Goal: Use online tool/utility: Utilize a website feature to perform a specific function

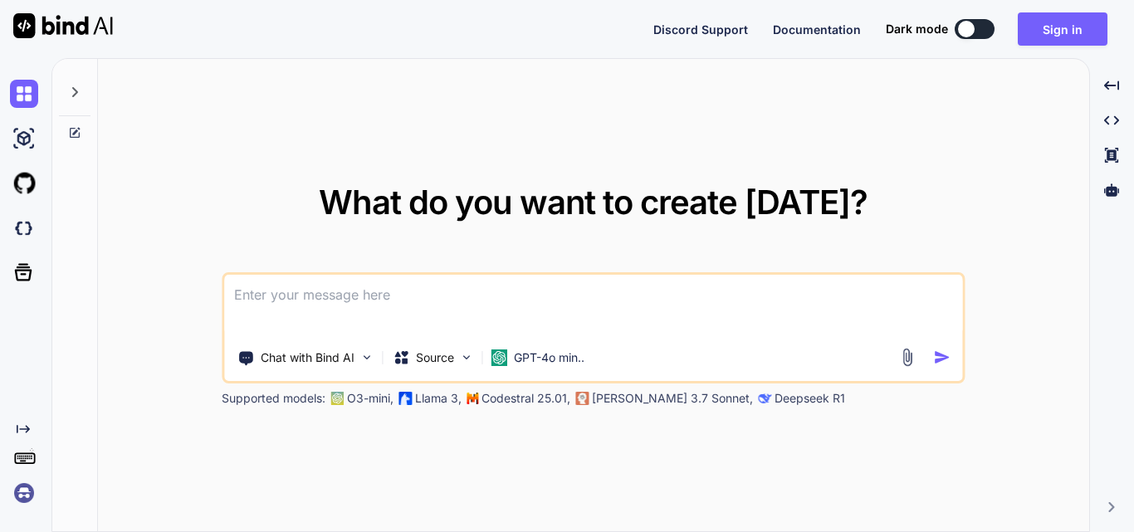
click at [359, 292] on textarea at bounding box center [593, 305] width 738 height 61
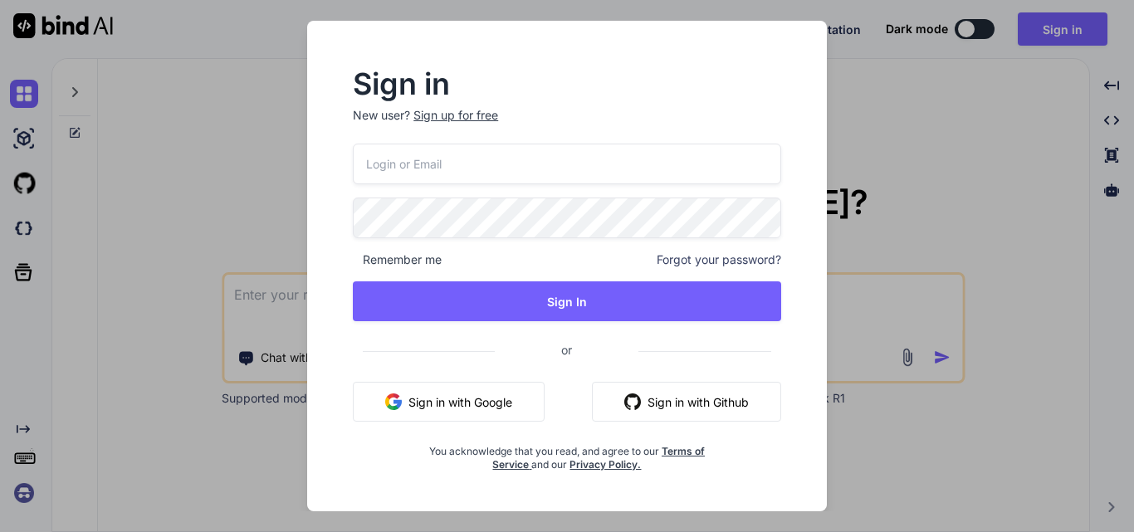
click at [475, 119] on div "Sign up for free" at bounding box center [455, 115] width 85 height 17
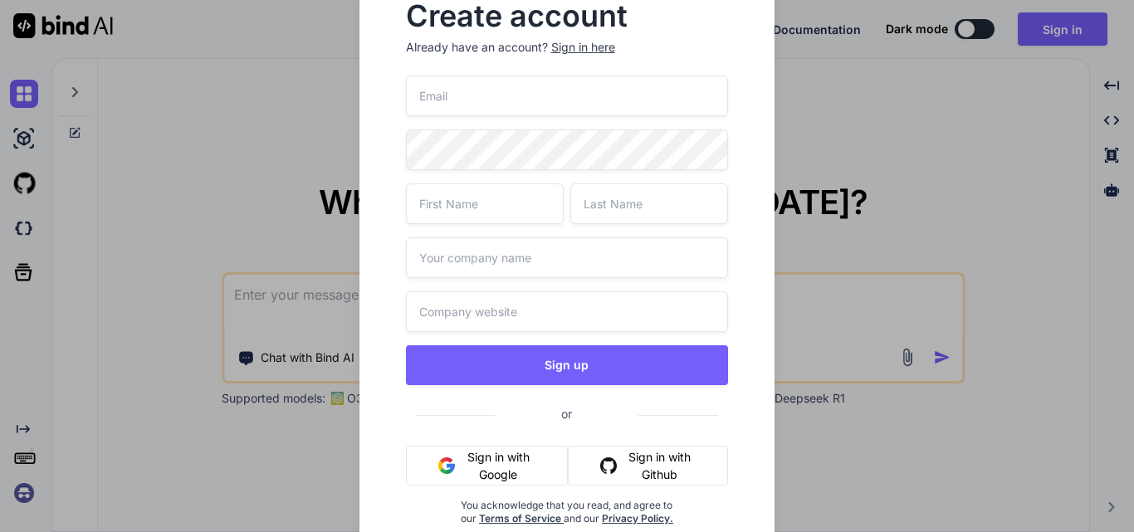
click at [489, 299] on input "text" at bounding box center [567, 311] width 323 height 41
paste input "https://www.google.com/search?q=Wipro&rlz=1C1CHBF_enIN1176IN1176&oq=Wipro&gs_lc…"
type input "https://www.google.com/search?q=Wipro&rlz=1C1CHBF_enIN1176IN1176&oq=Wipro&gs_lc…"
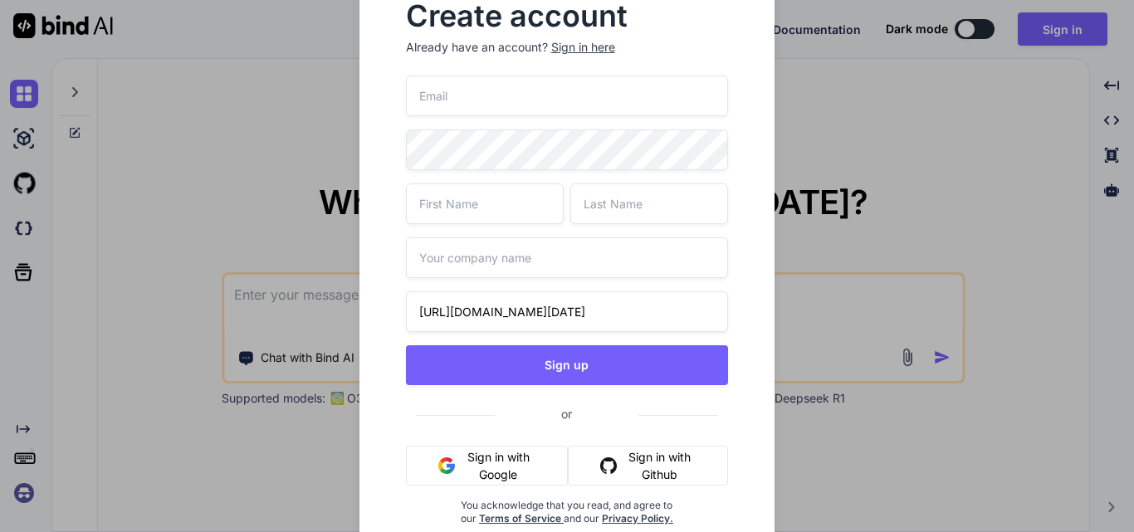
click at [480, 268] on input "text" at bounding box center [567, 257] width 323 height 41
type input "Wipro"
click at [473, 217] on input "text" at bounding box center [485, 203] width 158 height 41
type input "Upendra"
type input "Sahi"
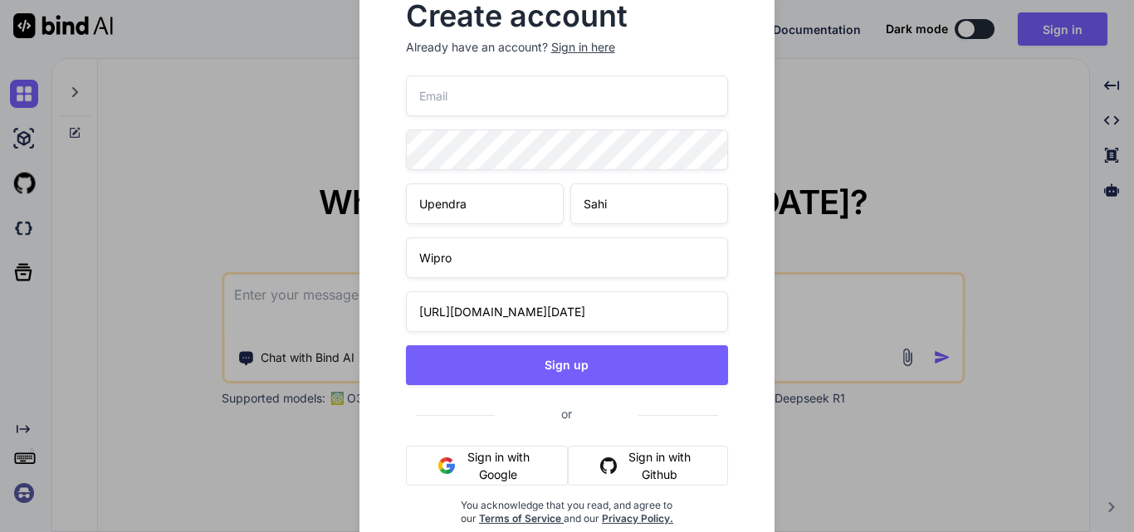
click at [467, 90] on input "email" at bounding box center [567, 96] width 323 height 41
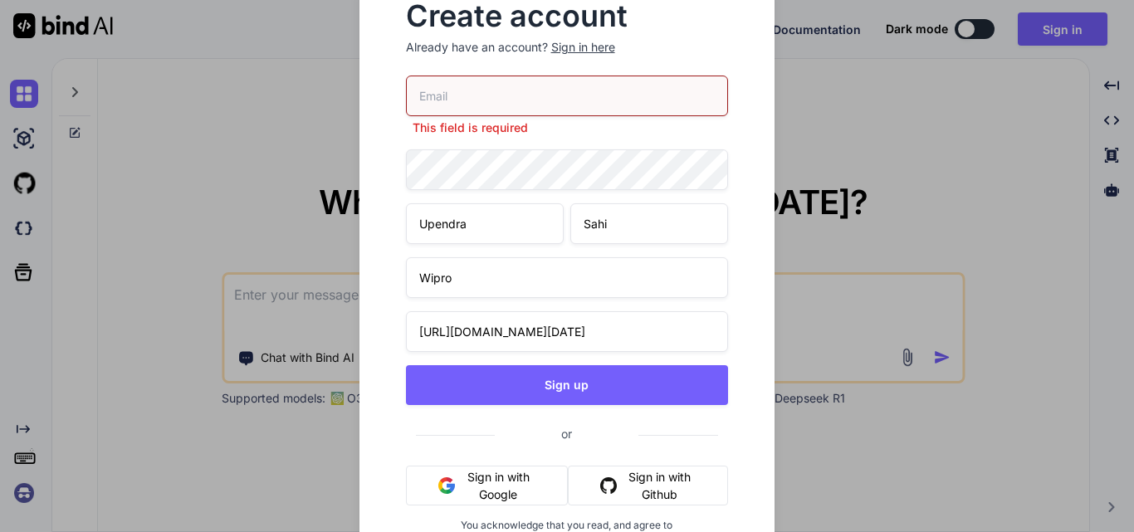
click at [452, 87] on input "email" at bounding box center [567, 96] width 323 height 41
paste input "[EMAIL_ADDRESS][DOMAIN_NAME]"
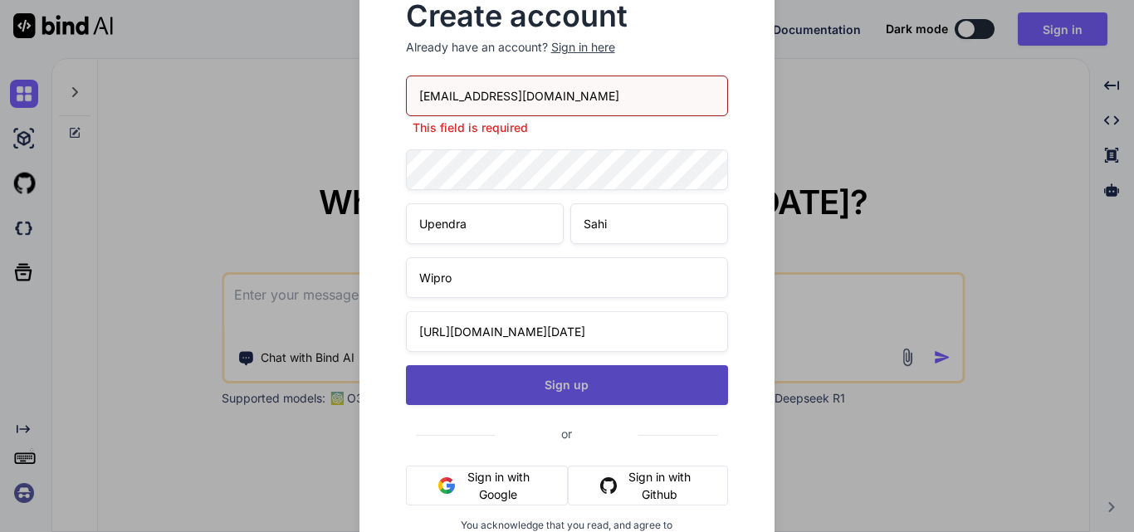
type input "[EMAIL_ADDRESS][DOMAIN_NAME]"
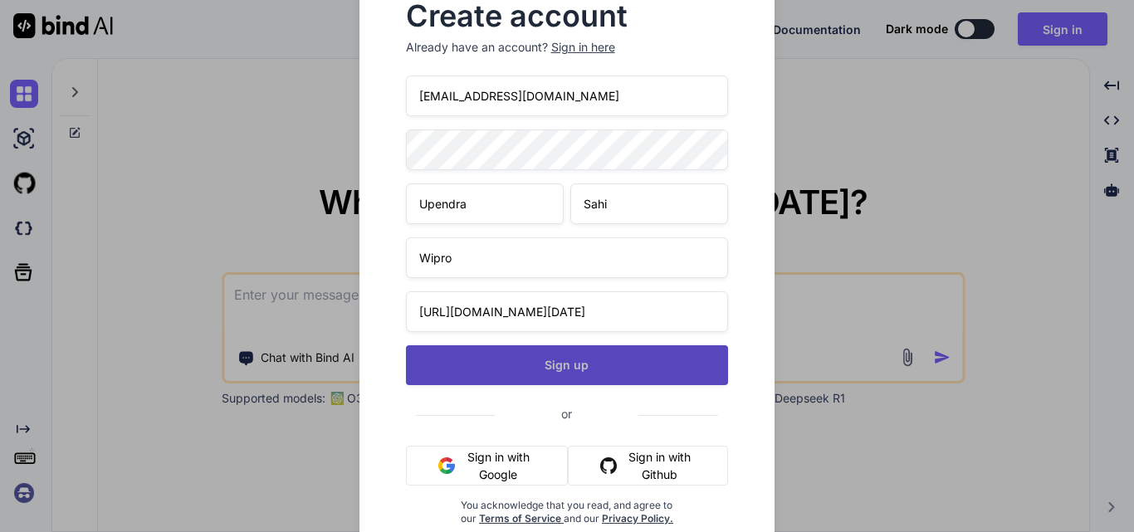
click at [506, 395] on div "ldodina@iyfr.es Upendra Sahi Wipro https://www.google.com/search?q=Wipro&rlz=1C…" at bounding box center [567, 321] width 323 height 490
click at [505, 360] on button "Sign up" at bounding box center [567, 365] width 323 height 40
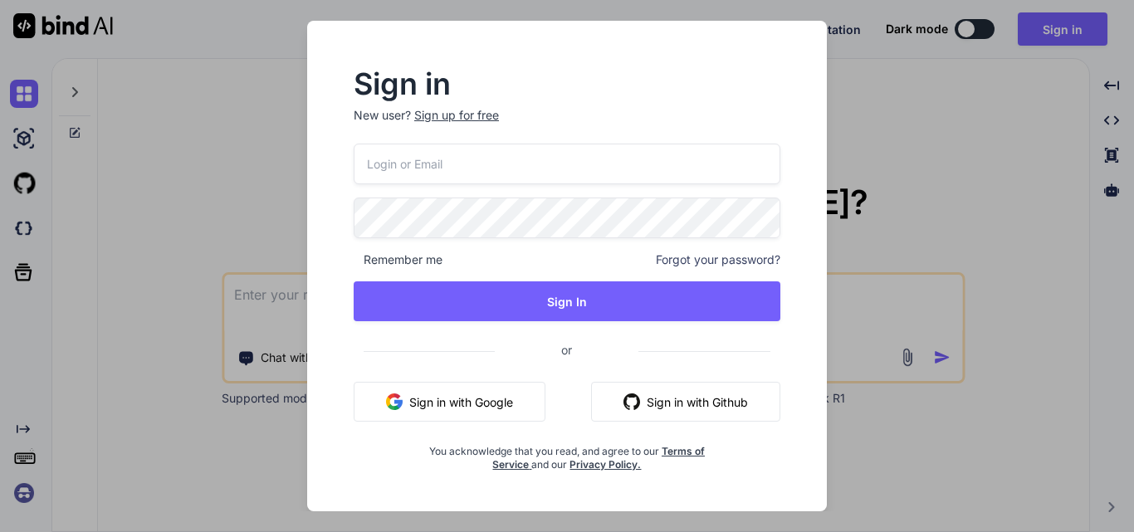
type textarea "x"
click at [405, 166] on input "email" at bounding box center [567, 164] width 428 height 41
paste input "[EMAIL_ADDRESS][DOMAIN_NAME]"
type input "[EMAIL_ADDRESS][DOMAIN_NAME]"
click at [392, 240] on div "[EMAIL_ADDRESS][DOMAIN_NAME] Remember me Forgot your password? Sign In or Sign …" at bounding box center [567, 308] width 428 height 328
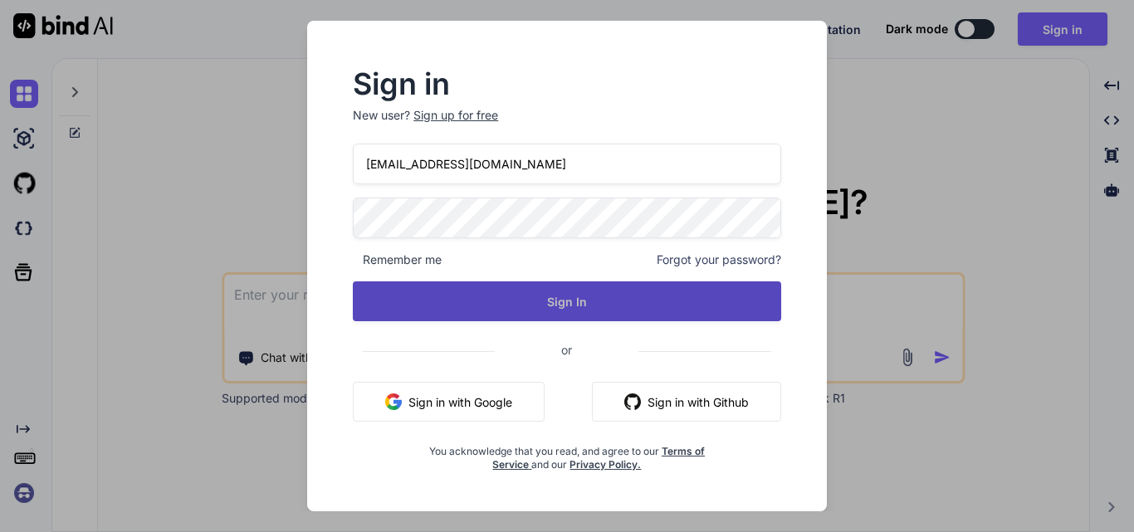
click at [504, 295] on button "Sign In" at bounding box center [567, 301] width 428 height 40
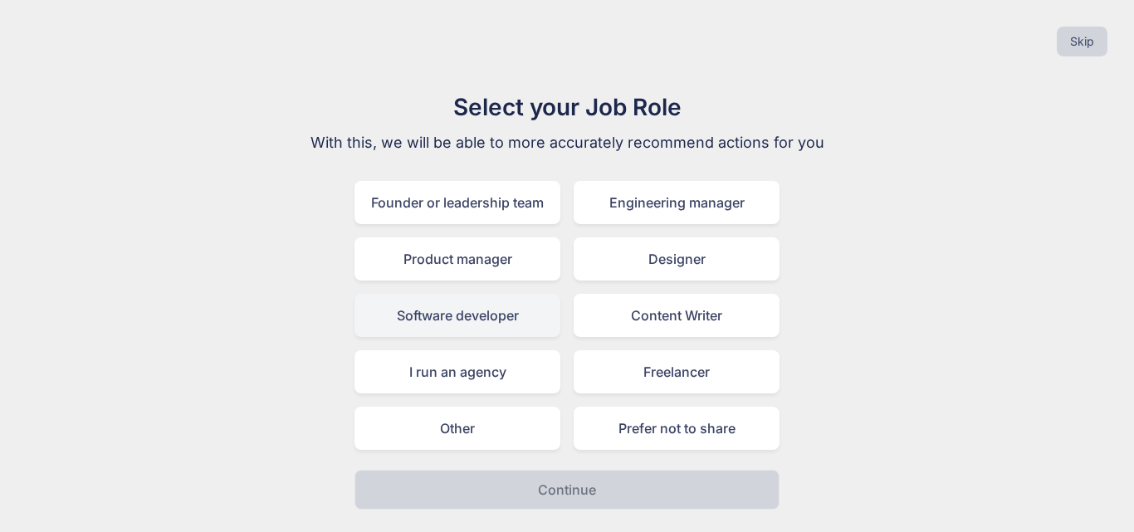
click at [414, 325] on div "Software developer" at bounding box center [457, 315] width 206 height 43
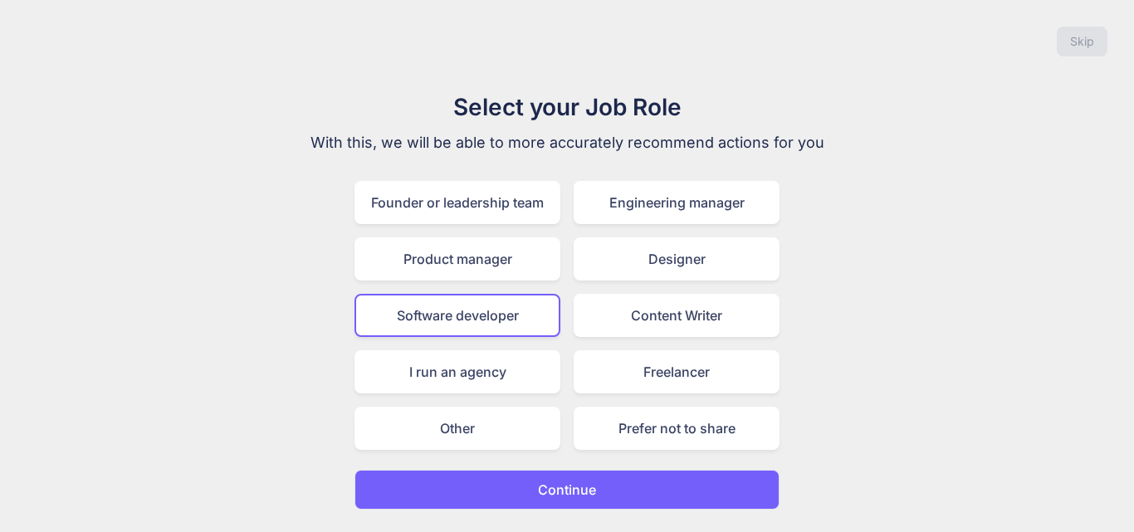
click at [492, 483] on button "Continue" at bounding box center [566, 490] width 425 height 40
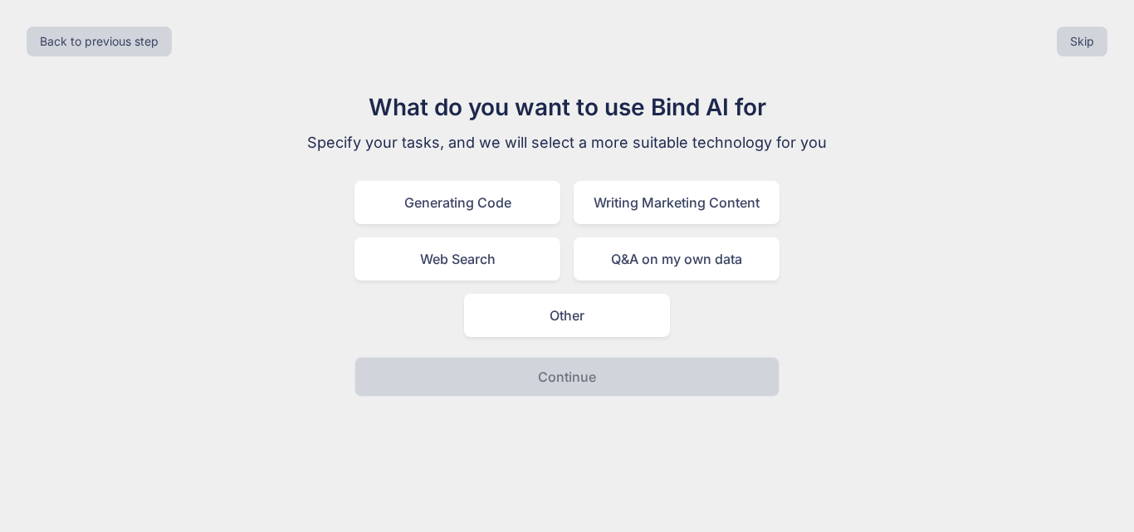
drag, startPoint x: 441, startPoint y: 203, endPoint x: 441, endPoint y: 225, distance: 22.4
click at [441, 203] on div "Generating Code" at bounding box center [457, 202] width 206 height 43
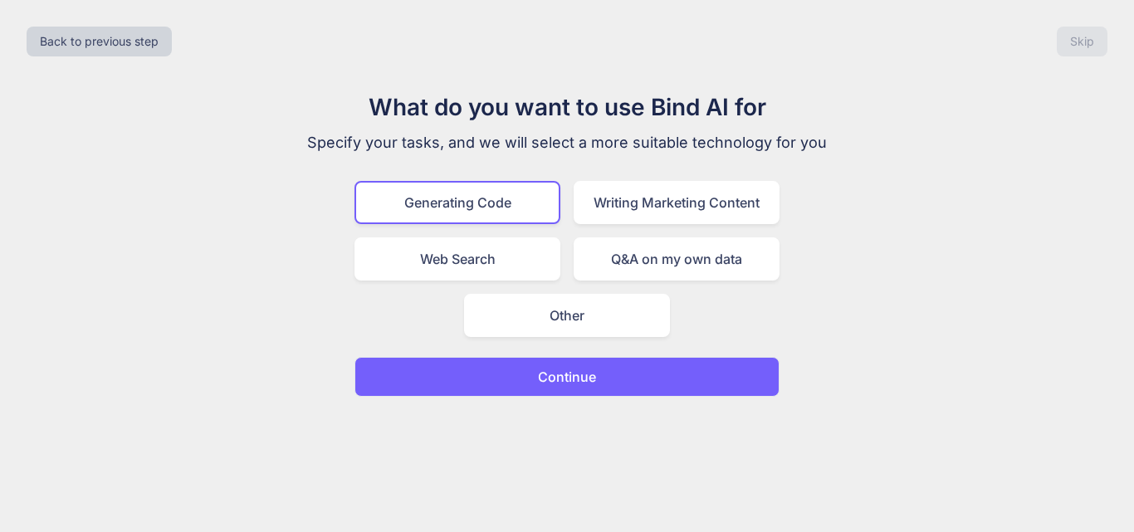
click at [479, 374] on button "Continue" at bounding box center [566, 377] width 425 height 40
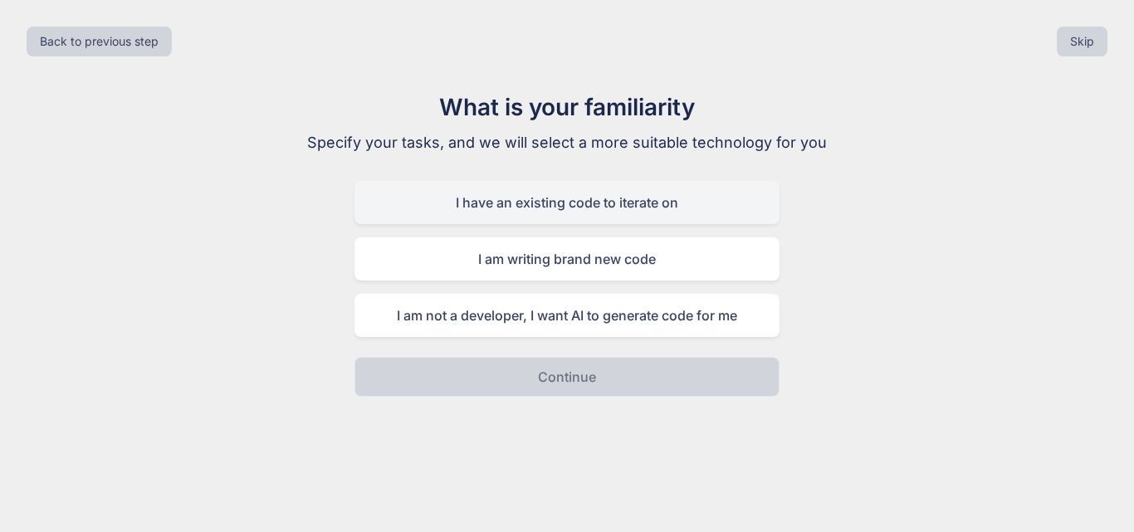
click at [461, 208] on div "I have an existing code to iterate on" at bounding box center [566, 202] width 425 height 43
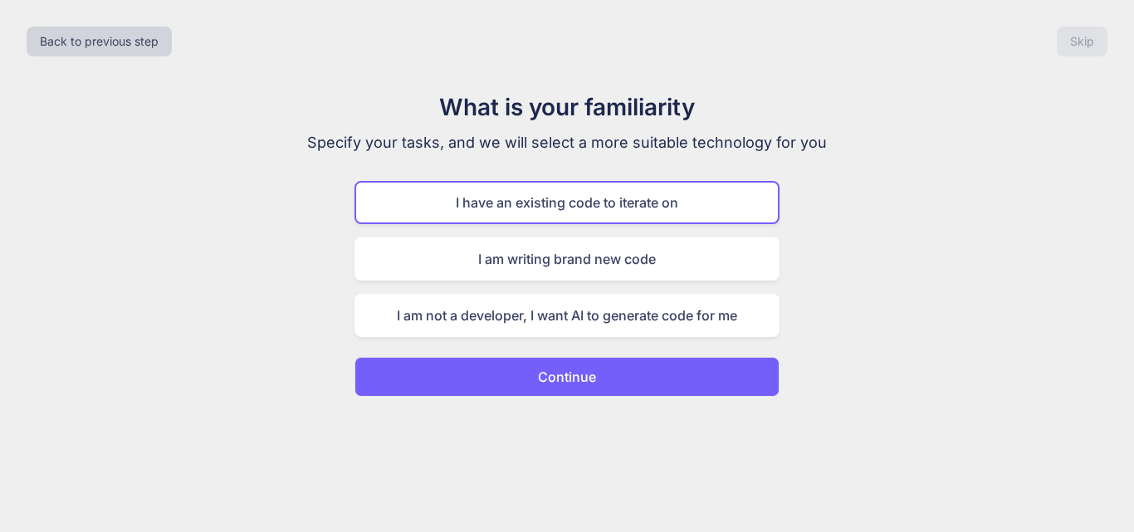
click at [487, 384] on button "Continue" at bounding box center [566, 377] width 425 height 40
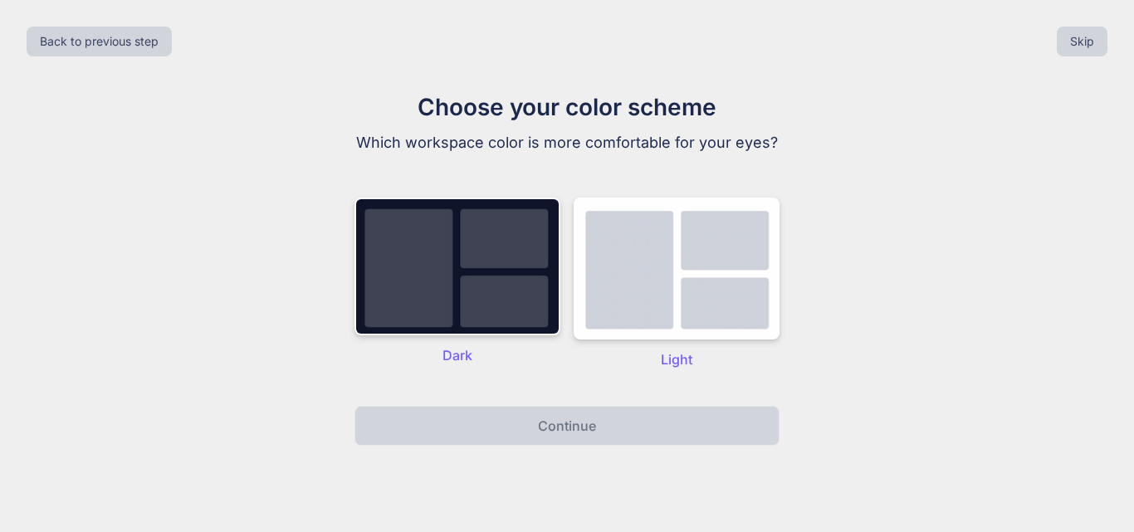
click at [428, 345] on p "Dark" at bounding box center [457, 355] width 206 height 20
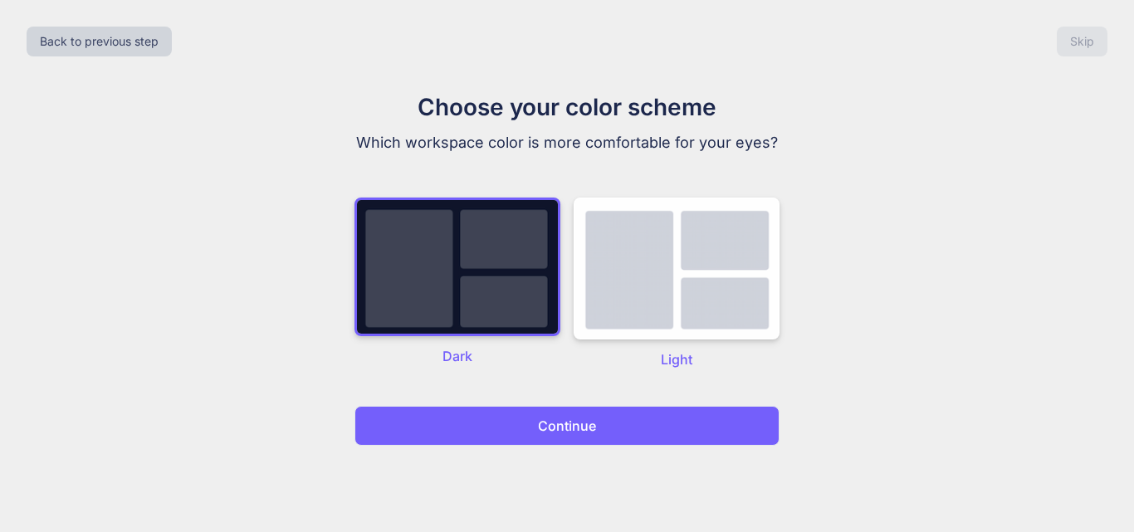
click at [507, 436] on button "Continue" at bounding box center [566, 426] width 425 height 40
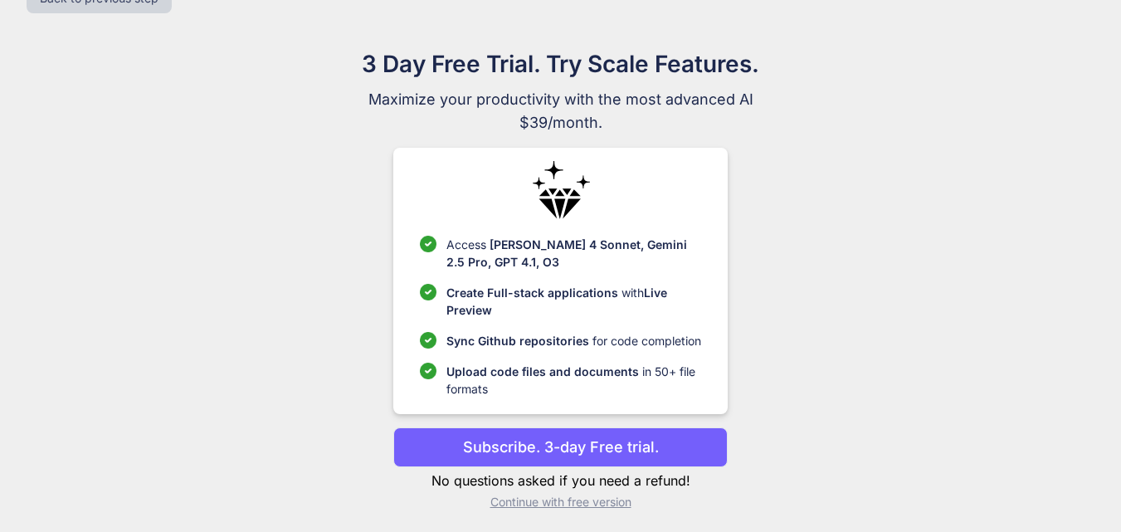
scroll to position [48, 0]
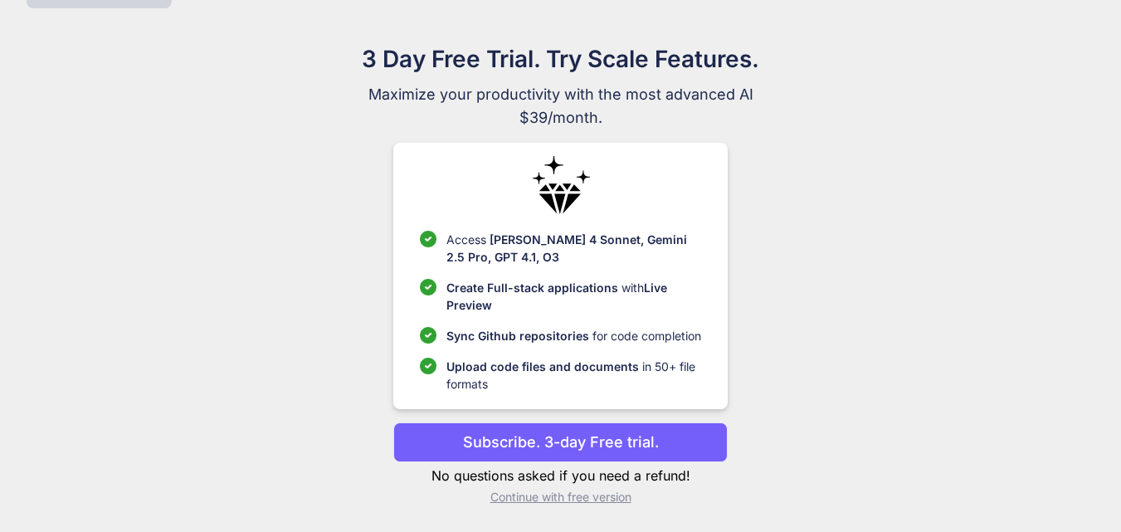
click at [492, 500] on p "Continue with free version" at bounding box center [560, 497] width 335 height 17
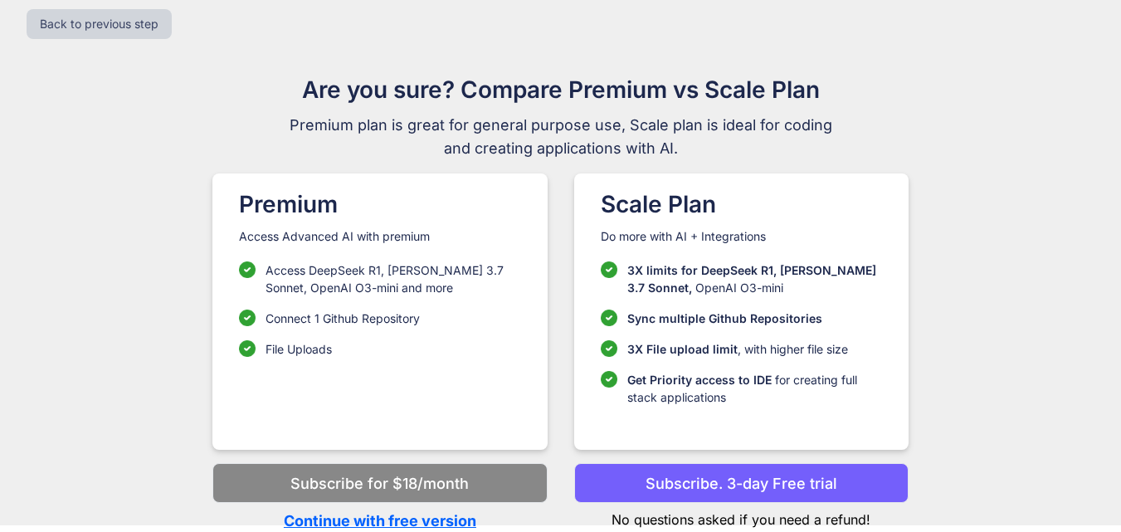
click at [374, 519] on p "Continue with free version" at bounding box center [379, 521] width 335 height 22
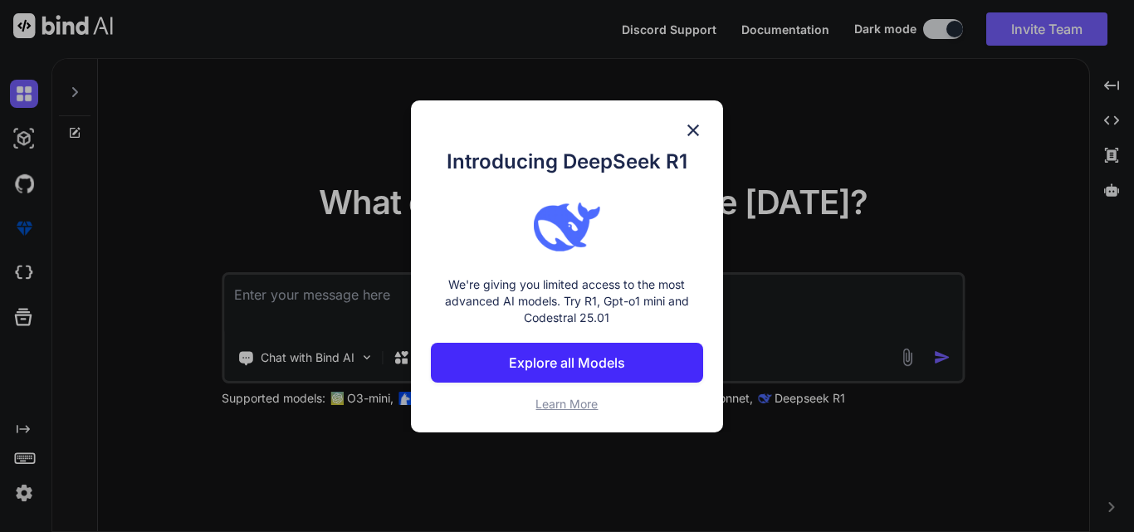
click at [694, 135] on img at bounding box center [693, 130] width 20 height 20
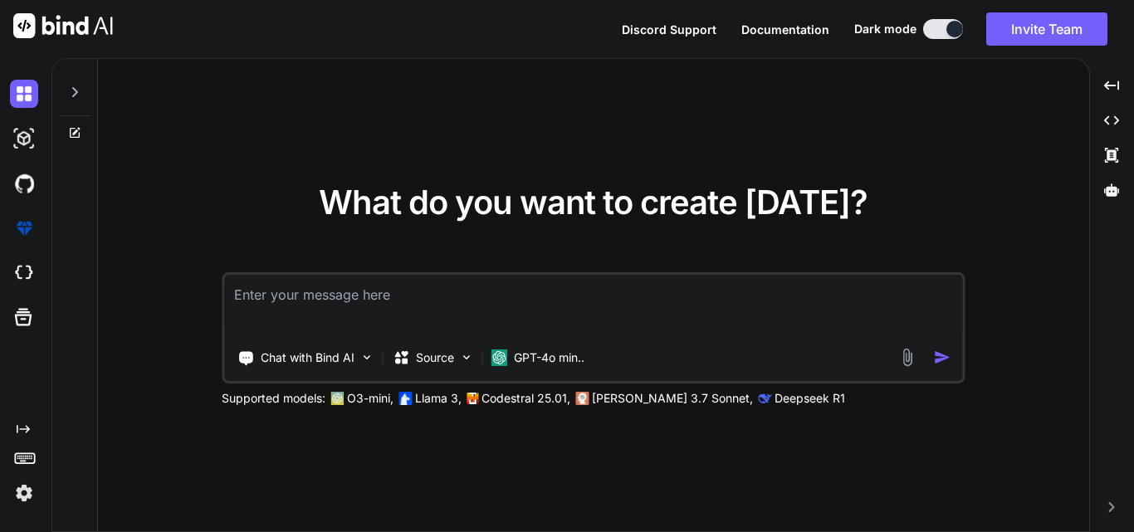
click at [447, 269] on div "What do you want to create [DATE]? Chat with Bind AI Source GPT-4o min.. Suppor…" at bounding box center [593, 296] width 743 height 221
click at [428, 279] on textarea at bounding box center [593, 305] width 738 height 61
type textarea "x"
click at [322, 300] on textarea at bounding box center [593, 305] width 738 height 61
paste textarea "<tr> <td style="width: 5%; color: black; font-weight: bold;">24a</td> <td class…"
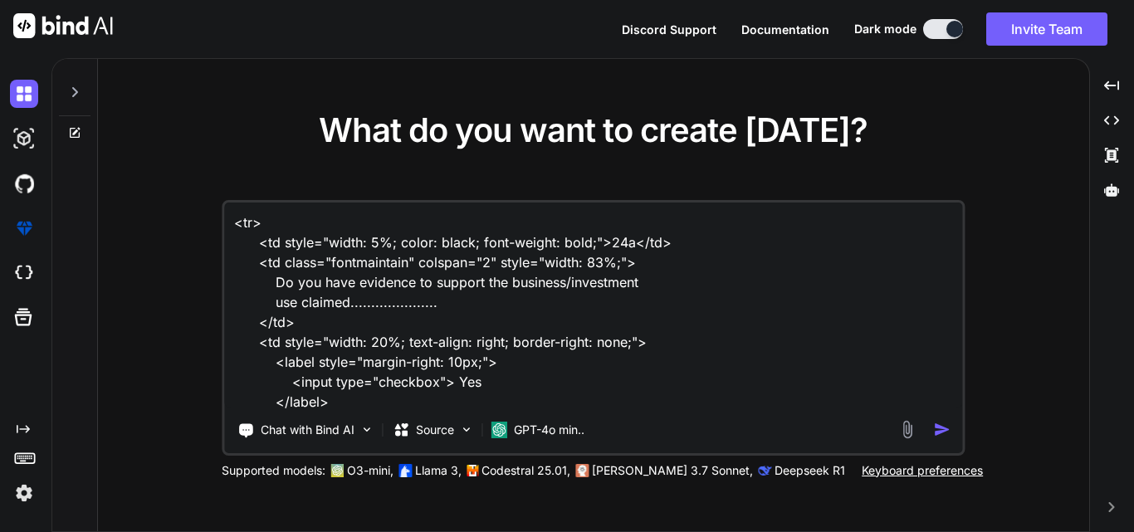
scroll to position [102, 0]
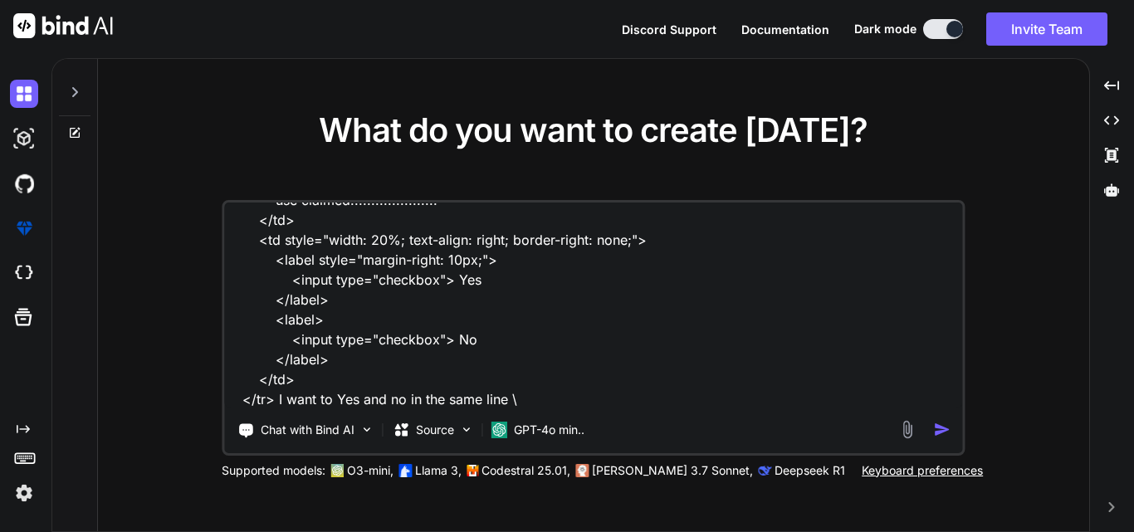
type textarea "<tr> <td style="width: 5%; color: black; font-weight: bold;">24a</td> <td class…"
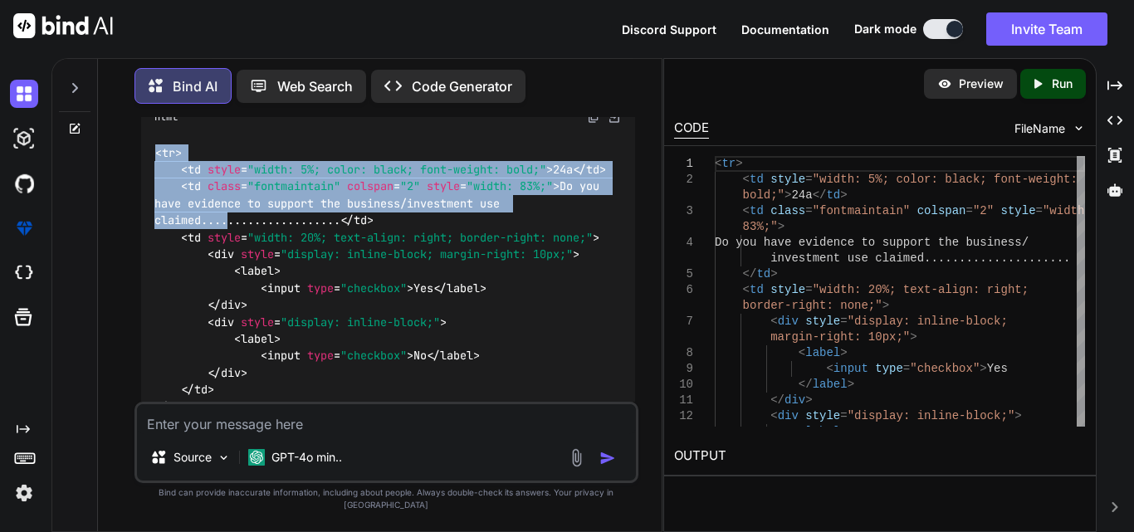
scroll to position [332, 0]
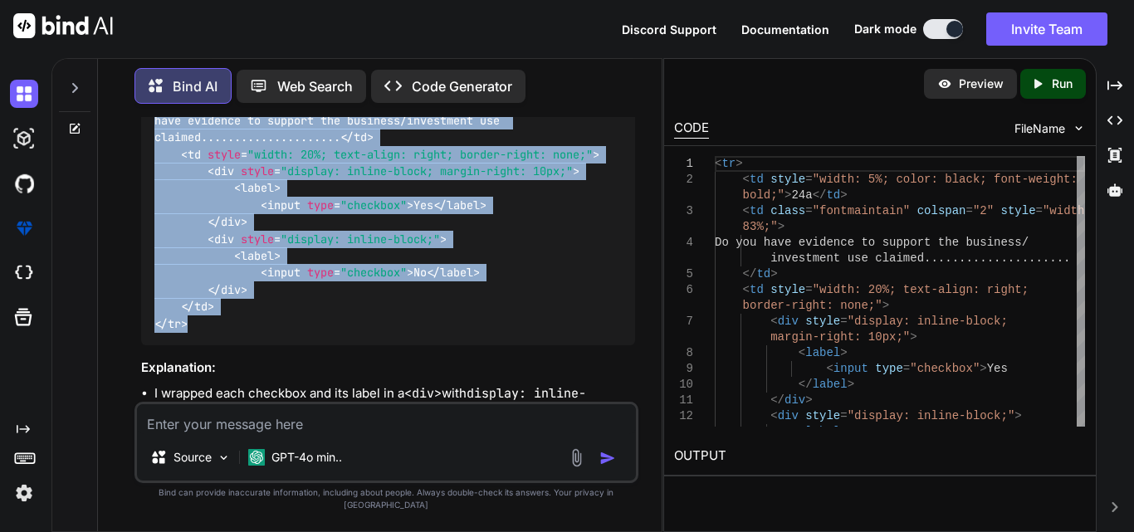
drag, startPoint x: 153, startPoint y: 154, endPoint x: 200, endPoint y: 380, distance: 231.5
click at [200, 345] on div "< tr > < td style = "width: 5%; color: black; font-weight: bold;" > 24a </ td >…" at bounding box center [388, 196] width 494 height 297
copy code "< tr > < td style = "width: 5%; color: black; font-weight: bold;" > 24a </ td >…"
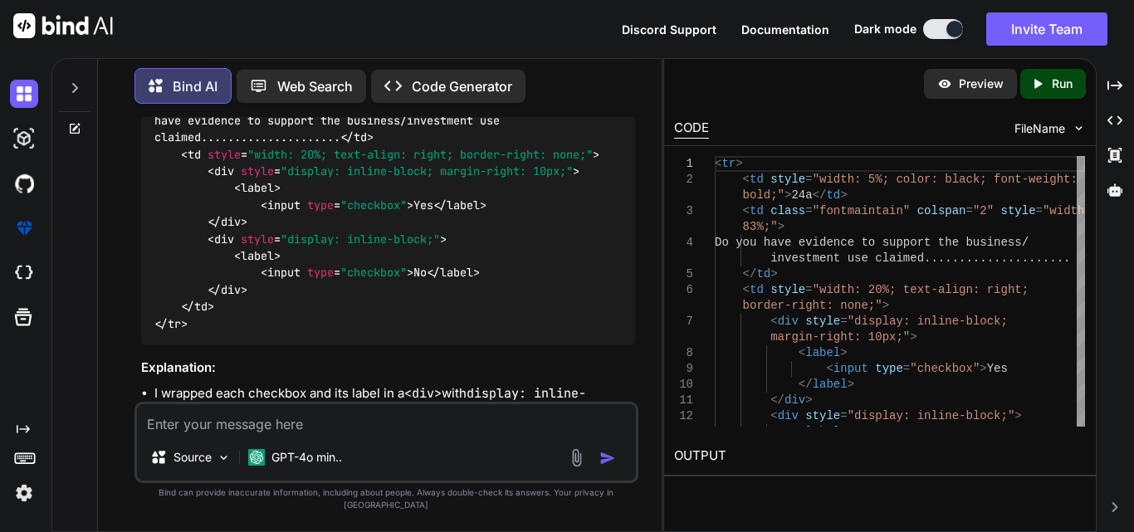
click at [221, 434] on textarea at bounding box center [386, 419] width 499 height 30
paste textarea "<tr> <td style="width: 5%; color: black; font-weight: bold;">24a</td> <td class…"
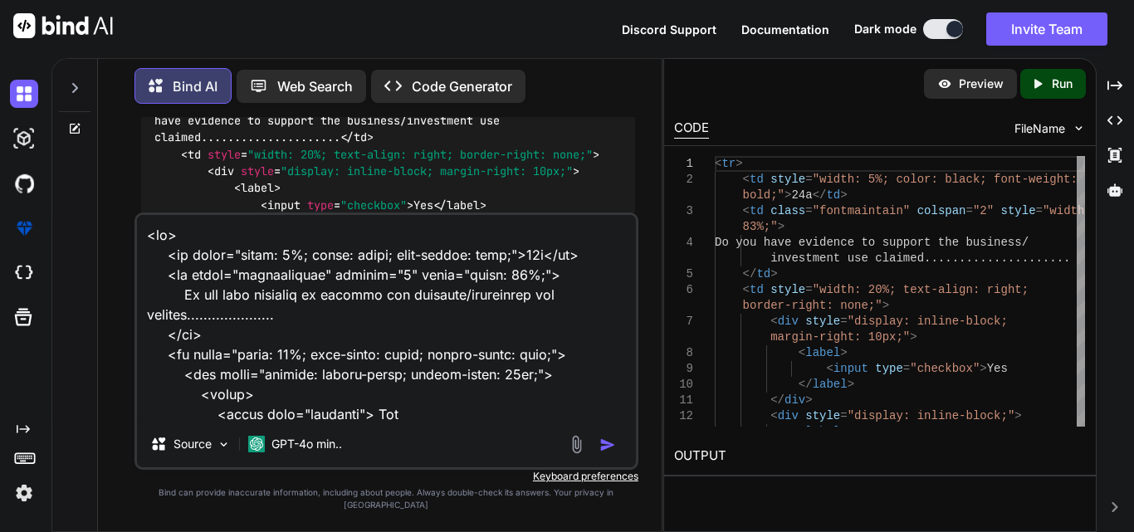
scroll to position [500, 0]
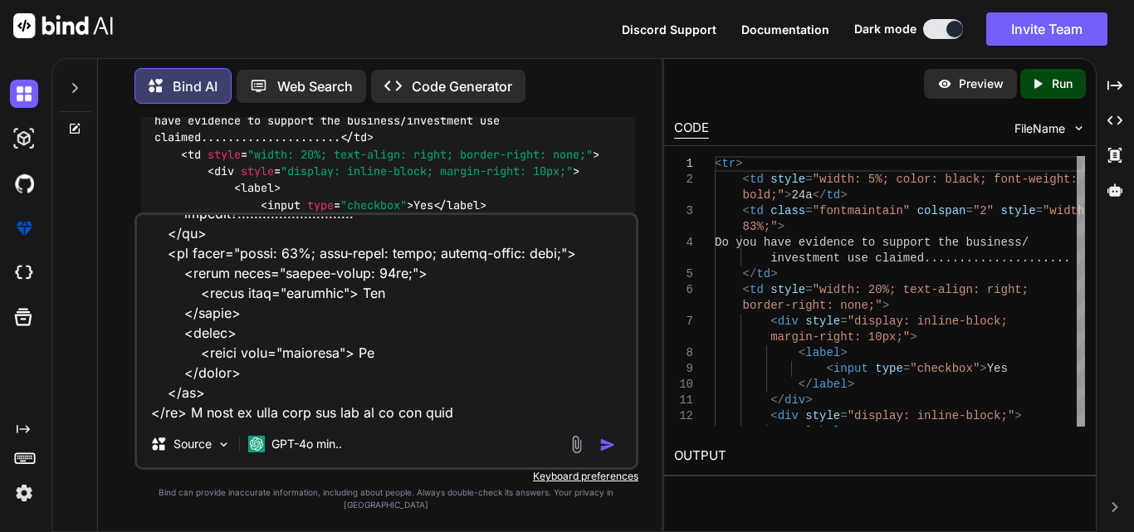
type textarea "<tr> <td style="width: 5%; color: black; font-weight: bold;">24a</td> <td class…"
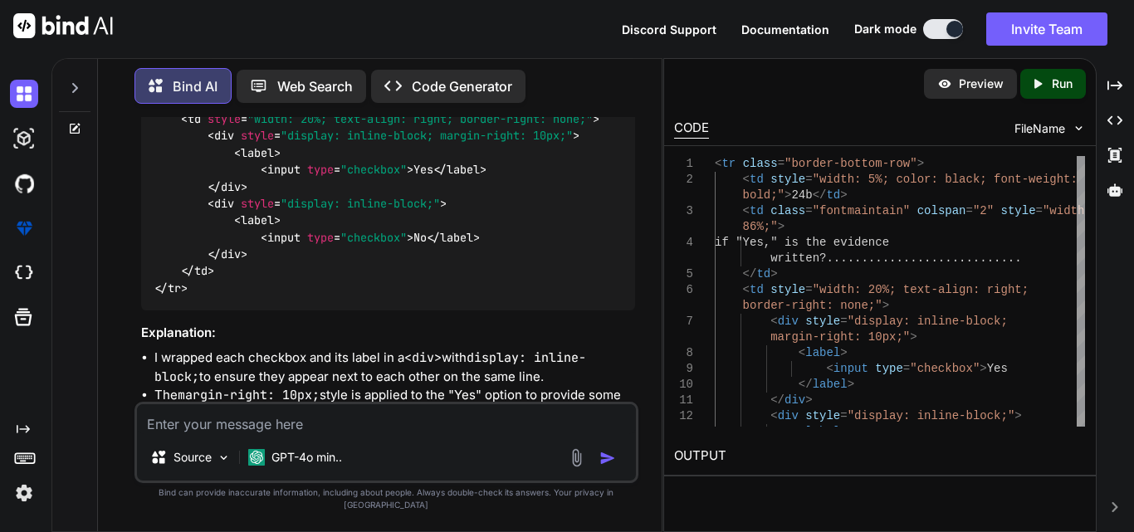
scroll to position [1156, 0]
